Goal: Use online tool/utility: Utilize a website feature to perform a specific function

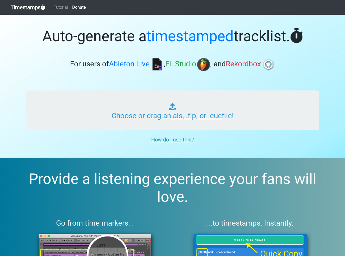
type input "C:\fakepath\RADIO WONDERLAND #436 [a.12.3].als"
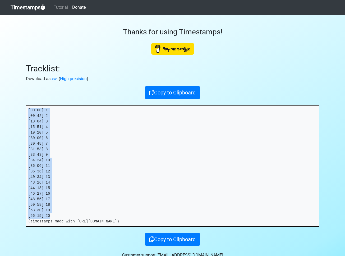
drag, startPoint x: 54, startPoint y: 216, endPoint x: 15, endPoint y: 105, distance: 117.1
click at [15, 105] on section "Thanks for using Timestamps! Tracklist: Download as csv . ( High precision ) Co…" at bounding box center [172, 142] width 345 height 254
copy pre "[00:00] 1 [00:42] 2 [13:04] 3 [15:51] 4 [19:10] 5 [30:00] 6 [30:48] 7 [31:53] 8…"
click at [36, 6] on link "Timestamps" at bounding box center [28, 7] width 35 height 11
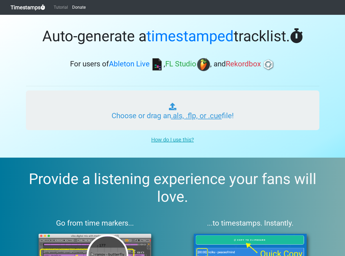
type input "C:\fakepath\RADIO WONDERLAND #436 [a.12.3].als"
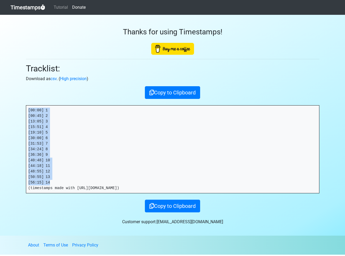
drag, startPoint x: 60, startPoint y: 182, endPoint x: 14, endPoint y: 107, distance: 87.5
click at [14, 107] on section "Thanks for using Timestamps! Tracklist: Download as csv . ( High precision ) Co…" at bounding box center [172, 125] width 345 height 221
copy pre "[00:00] 1 [00:45] 2 [13:05] 3 [15:51] 4 [19:10] 5 [30:00] 6 [31:53] 7 [34:24] 8…"
